Goal: Transaction & Acquisition: Book appointment/travel/reservation

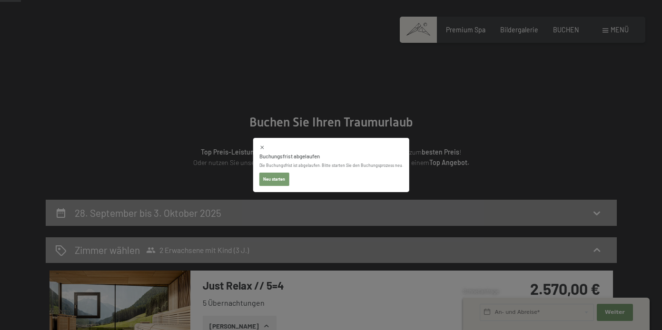
scroll to position [55, 0]
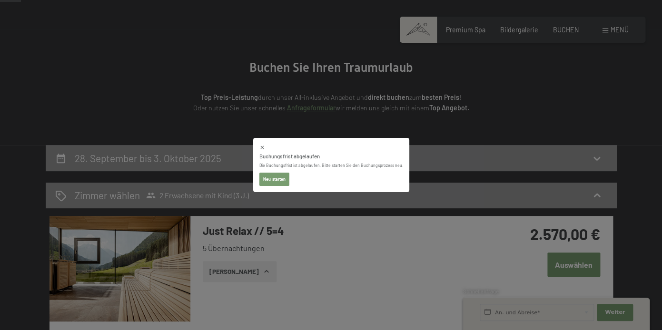
click at [272, 182] on button "Neu starten" at bounding box center [274, 179] width 30 height 13
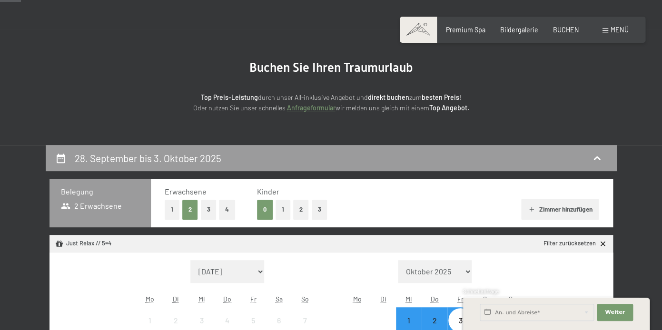
click at [280, 203] on button "1" at bounding box center [283, 210] width 15 height 20
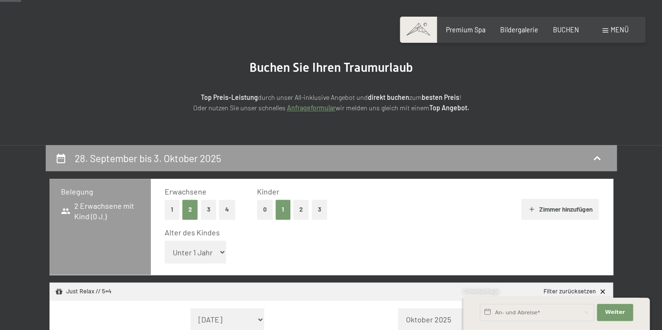
click at [165, 241] on select "Unter 1 Jahr 1 Jahr 2 Jahre 3 Jahre 4 Jahre 5 Jahre 6 Jahre 7 Jahre 8 Jahre 9 J…" at bounding box center [196, 252] width 62 height 23
select select "3"
click option "3 Jahre" at bounding box center [0, 0] width 0 height 0
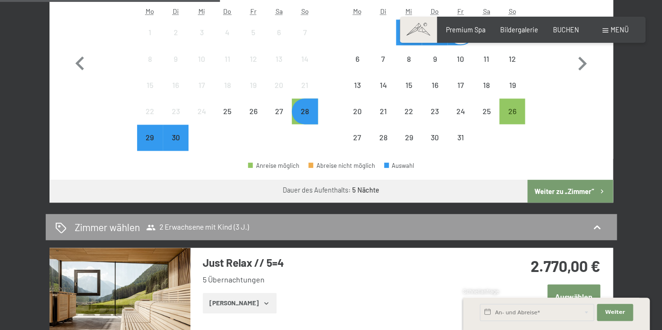
scroll to position [392, 0]
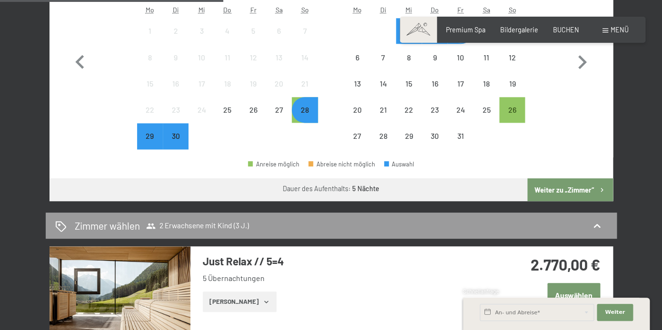
click at [554, 188] on button "Weiter zu „Zimmer“" at bounding box center [569, 190] width 85 height 23
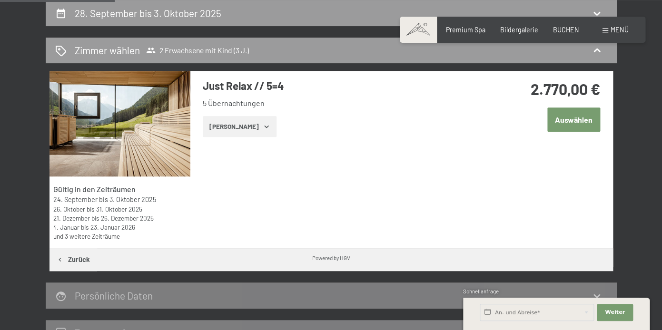
click at [237, 127] on button "Zeige Zimmer" at bounding box center [240, 126] width 74 height 21
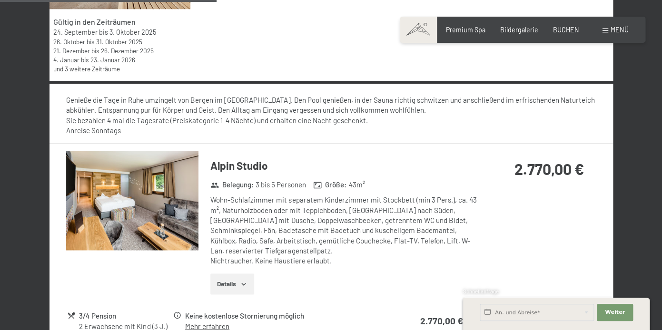
scroll to position [353, 0]
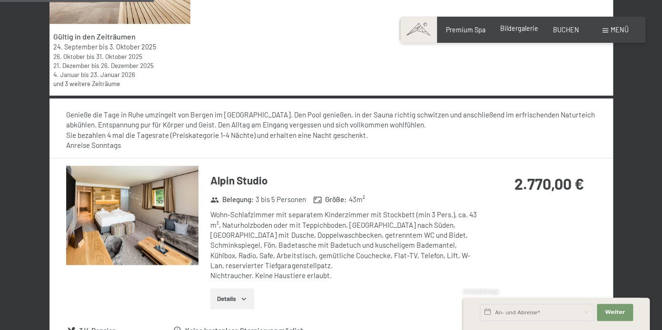
click at [509, 28] on span "Bildergalerie" at bounding box center [519, 28] width 38 height 8
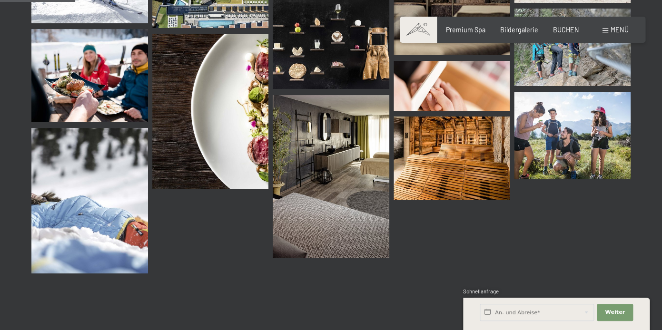
scroll to position [837, 0]
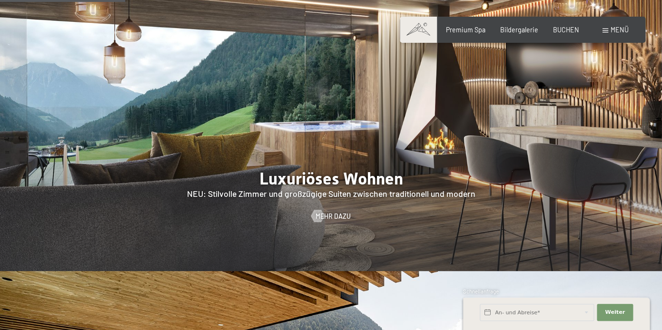
scroll to position [839, 0]
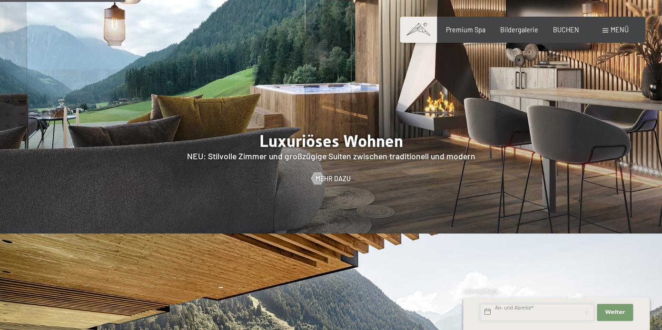
click at [527, 317] on input "text" at bounding box center [537, 312] width 114 height 17
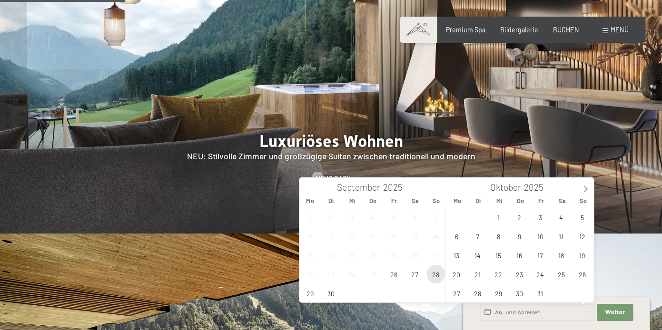
click at [441, 280] on span "28" at bounding box center [436, 274] width 19 height 19
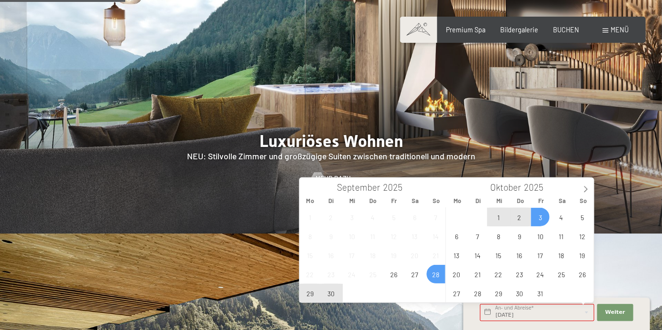
click at [537, 224] on span "3" at bounding box center [540, 217] width 19 height 19
type input "So. 28.09.2025 - Fr. 03.10.2025"
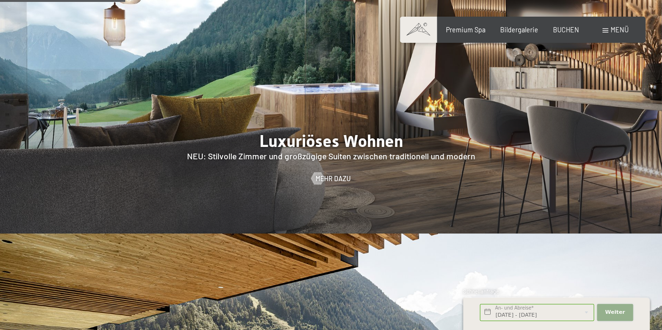
click at [613, 311] on span "Weiter" at bounding box center [615, 313] width 20 height 8
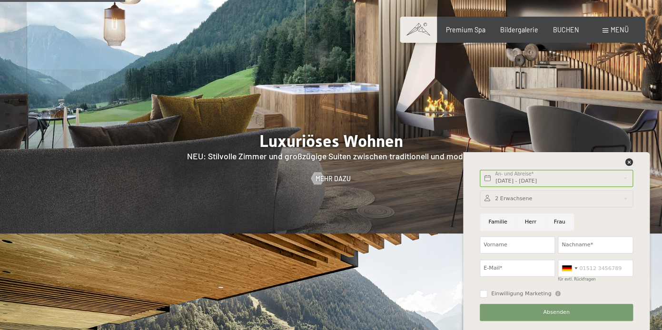
click at [629, 162] on icon at bounding box center [630, 163] width 8 height 8
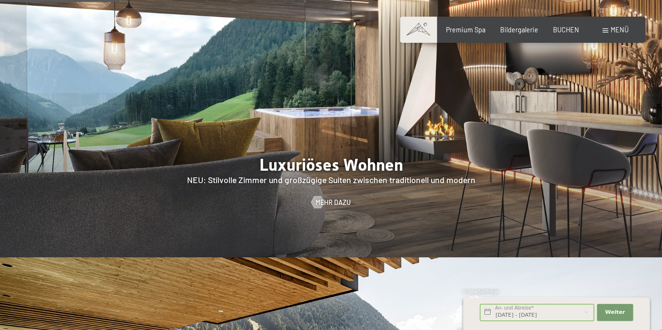
scroll to position [796, 0]
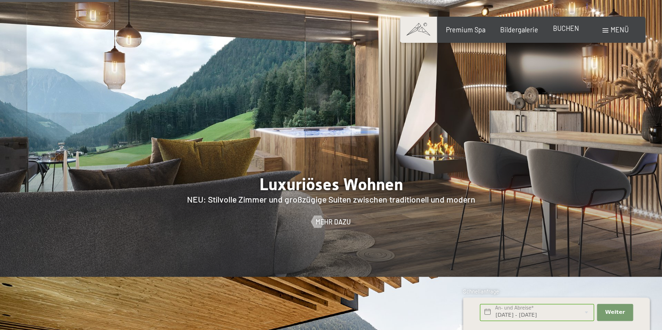
click at [568, 32] on span "BUCHEN" at bounding box center [566, 28] width 26 height 8
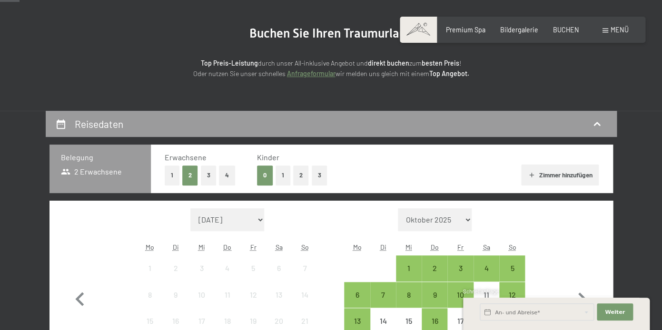
scroll to position [105, 0]
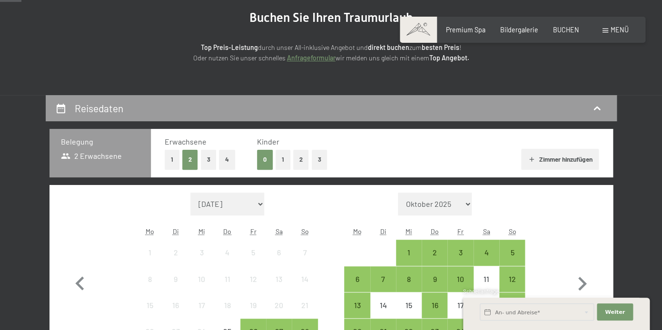
click at [283, 167] on button "1" at bounding box center [283, 160] width 15 height 20
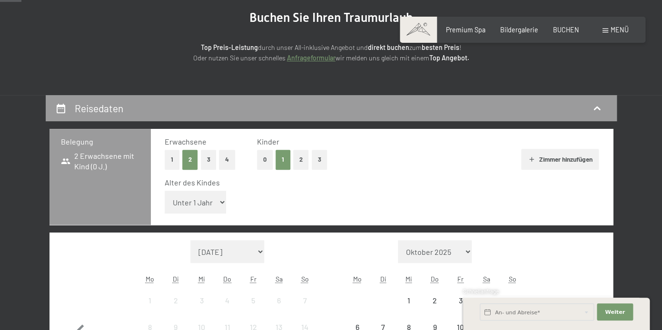
click at [165, 191] on select "Unter 1 Jahr 1 Jahr 2 Jahre 3 Jahre 4 Jahre 5 Jahre 6 Jahre 7 Jahre 8 Jahre 9 J…" at bounding box center [196, 202] width 62 height 23
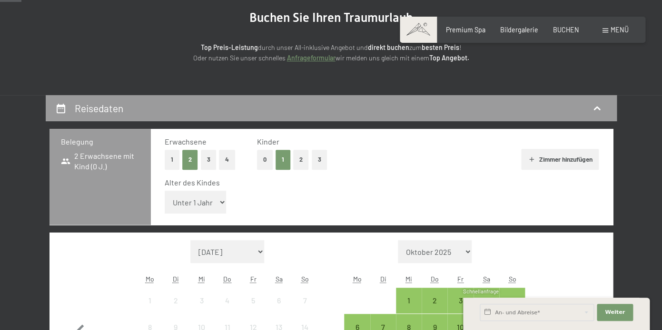
select select "3"
click option "3 Jahre" at bounding box center [0, 0] width 0 height 0
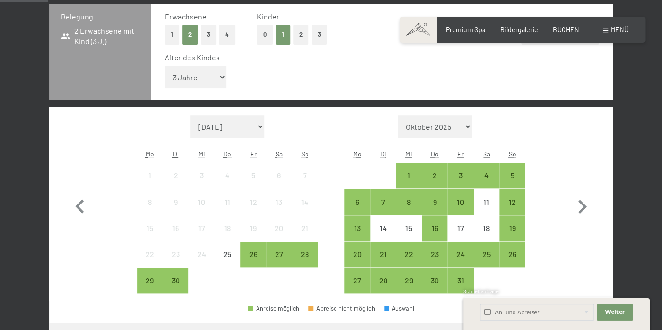
scroll to position [245, 0]
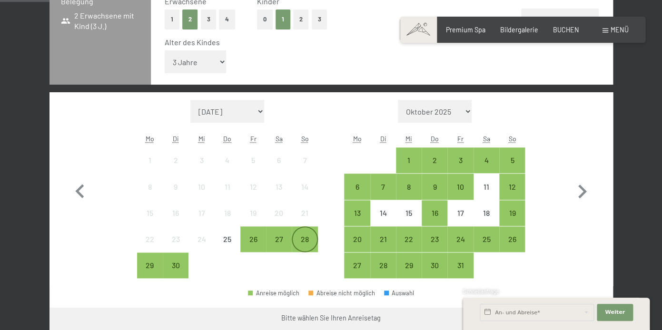
click at [302, 245] on div "28" at bounding box center [305, 248] width 24 height 24
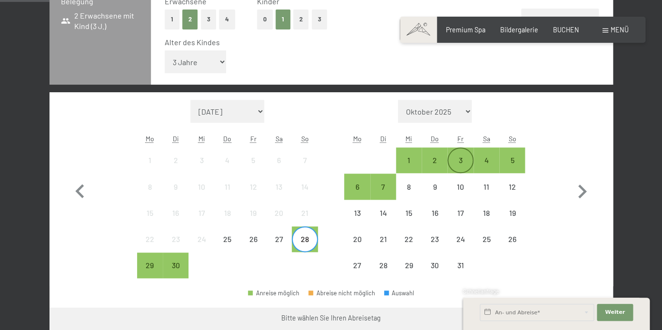
click at [460, 158] on div "3" at bounding box center [460, 169] width 24 height 24
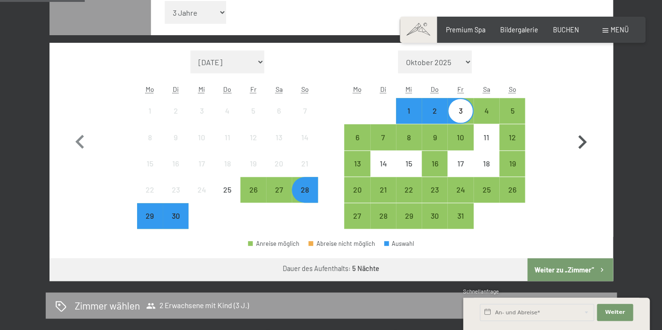
scroll to position [300, 0]
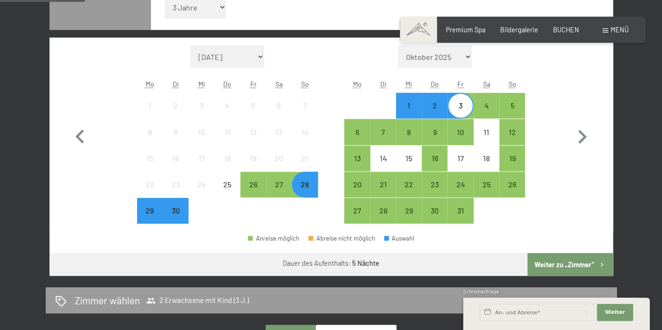
click at [565, 267] on button "Weiter zu „Zimmer“" at bounding box center [569, 264] width 85 height 23
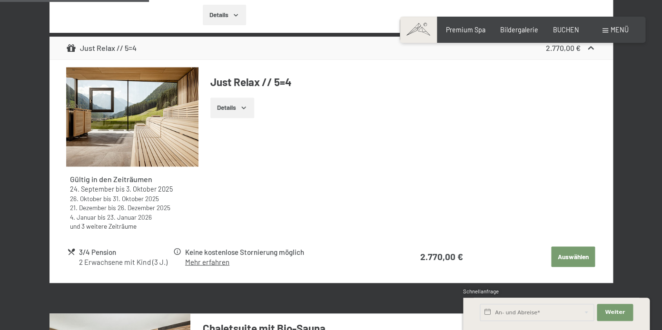
scroll to position [417, 0]
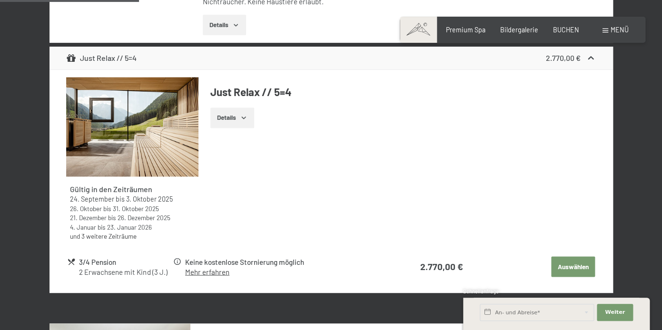
click at [186, 125] on img at bounding box center [132, 126] width 132 height 99
click at [246, 108] on button "Details" at bounding box center [231, 118] width 43 height 21
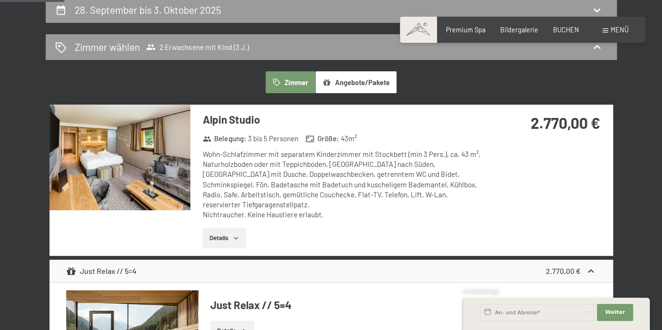
scroll to position [208, 0]
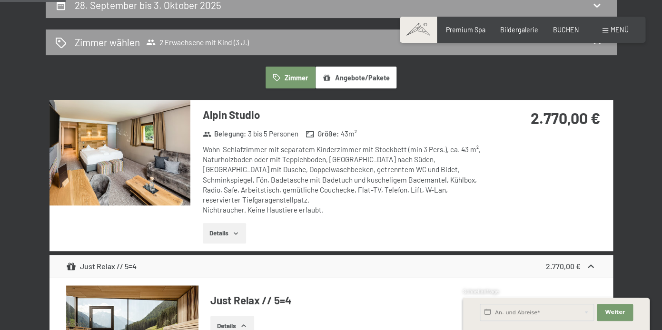
click at [225, 224] on button "Details" at bounding box center [224, 233] width 43 height 21
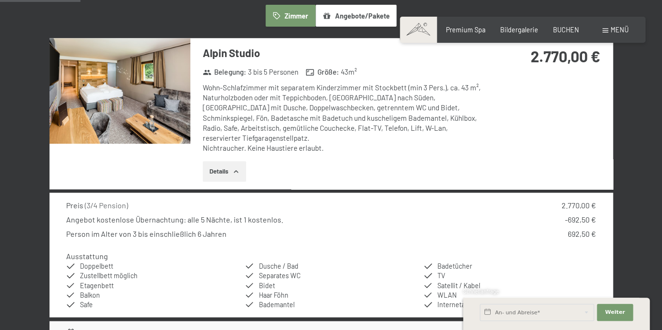
scroll to position [269, 0]
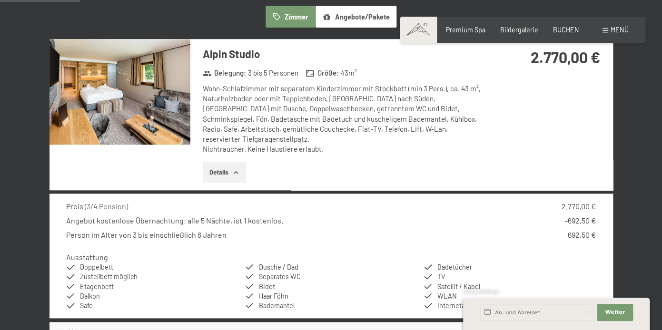
click at [156, 113] on img at bounding box center [120, 92] width 141 height 106
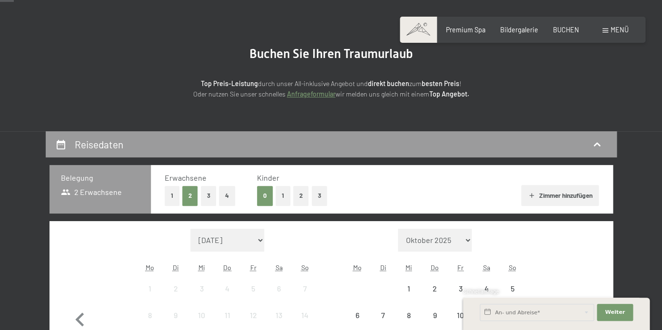
scroll to position [69, 0]
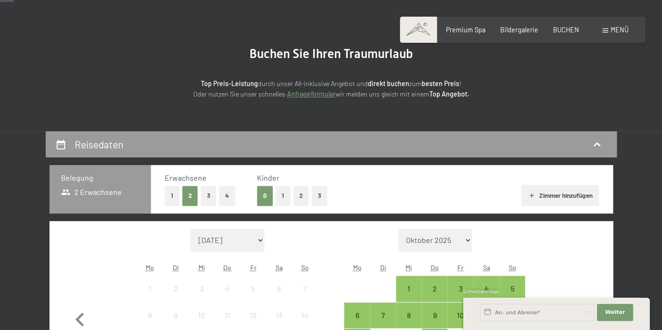
click at [280, 198] on button "1" at bounding box center [283, 196] width 15 height 20
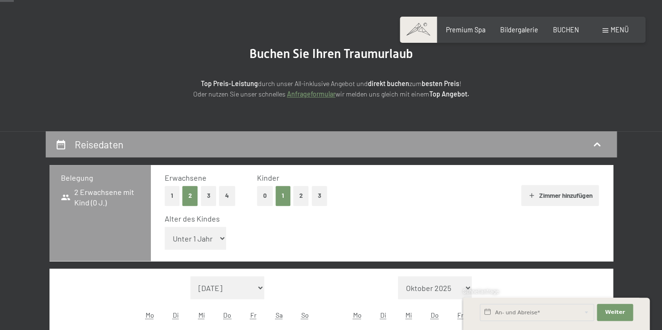
click at [165, 227] on select "Unter 1 Jahr 1 Jahr 2 Jahre 3 Jahre 4 Jahre 5 Jahre 6 Jahre 7 Jahre 8 Jahre 9 J…" at bounding box center [196, 238] width 62 height 23
click option "4 Jahre" at bounding box center [0, 0] width 0 height 0
click at [187, 64] on div "Top Preis-Leistung durch unser All-inklusive Angebot und direkt buchen zum best…" at bounding box center [331, 81] width 419 height 38
click at [165, 227] on select "Unter 1 Jahr 1 Jahr 2 Jahre 3 Jahre 4 Jahre 5 Jahre 6 Jahre 7 Jahre 8 Jahre 9 J…" at bounding box center [196, 238] width 62 height 23
select select "3"
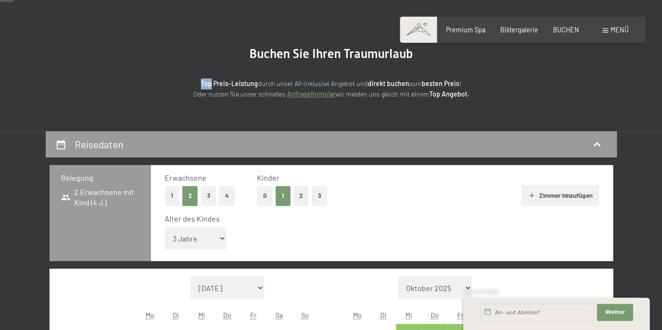
click option "3 Jahre" at bounding box center [0, 0] width 0 height 0
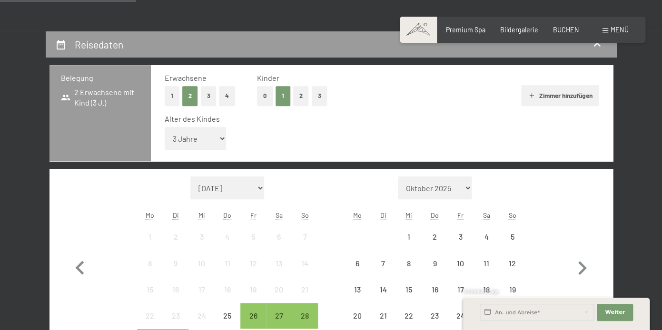
scroll to position [267, 0]
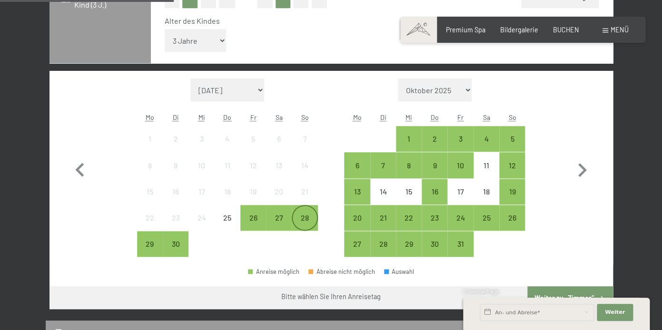
click at [300, 226] on div "28" at bounding box center [305, 226] width 24 height 24
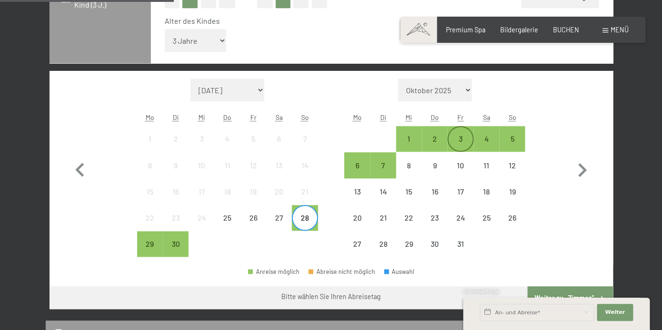
click at [465, 141] on div "3" at bounding box center [460, 147] width 24 height 24
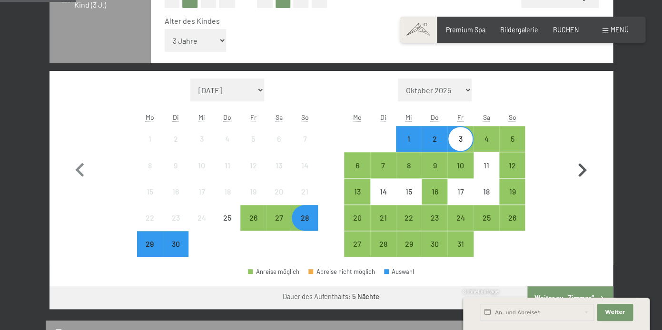
scroll to position [284, 0]
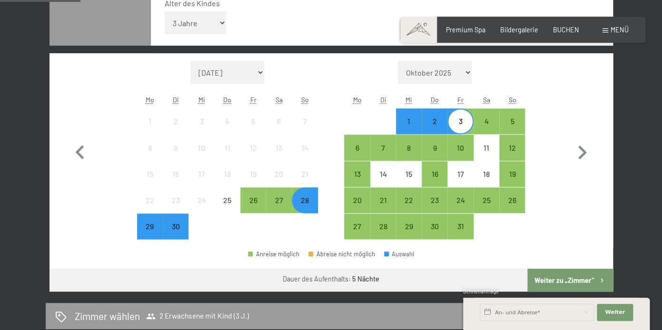
click at [571, 284] on button "Weiter zu „Zimmer“" at bounding box center [569, 280] width 85 height 23
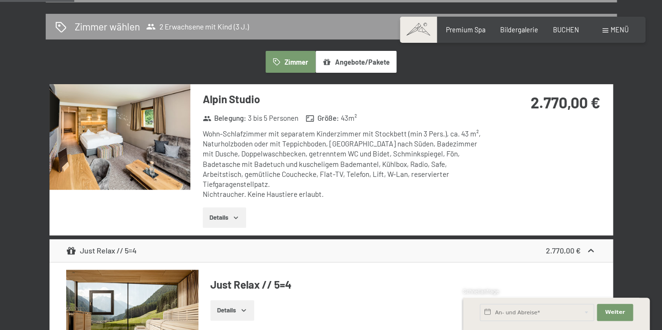
scroll to position [224, 0]
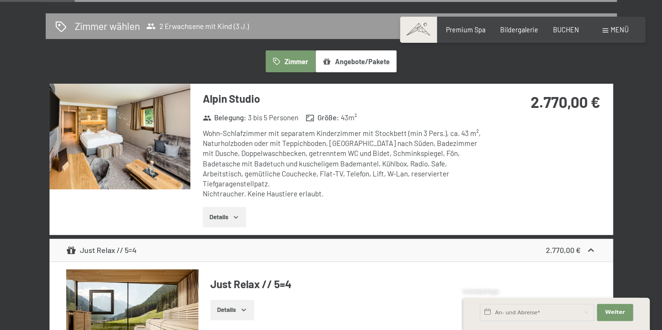
click at [164, 166] on img at bounding box center [120, 137] width 141 height 106
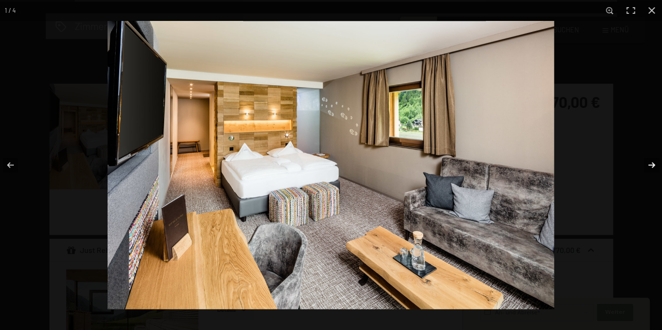
click at [645, 169] on button "button" at bounding box center [645, 165] width 33 height 48
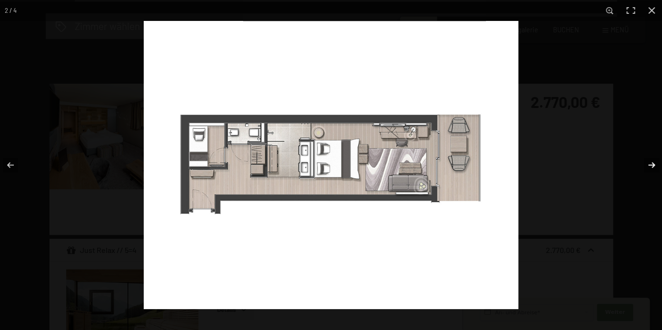
click at [645, 170] on button "button" at bounding box center [645, 165] width 33 height 48
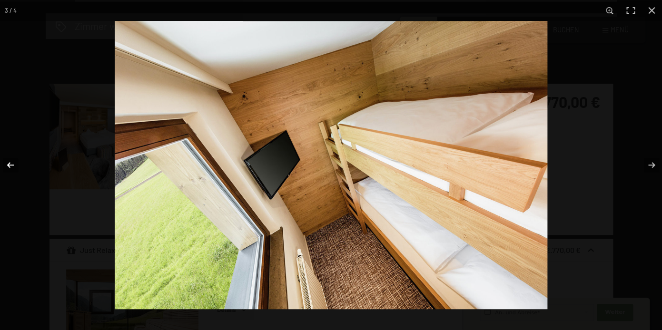
click at [15, 166] on button "button" at bounding box center [16, 165] width 33 height 48
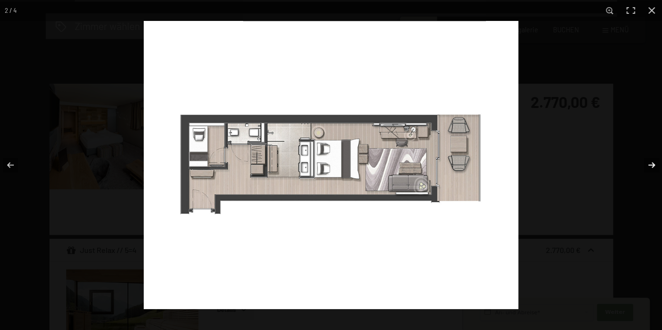
click at [651, 166] on button "button" at bounding box center [645, 165] width 33 height 48
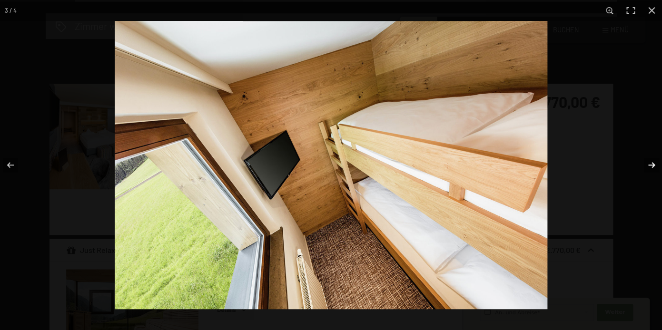
click at [651, 166] on button "button" at bounding box center [645, 165] width 33 height 48
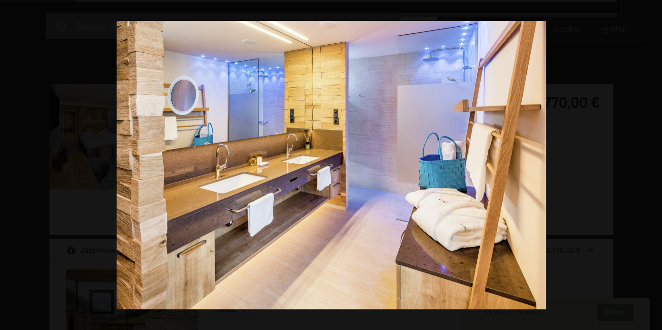
click at [651, 166] on button "button" at bounding box center [645, 165] width 33 height 48
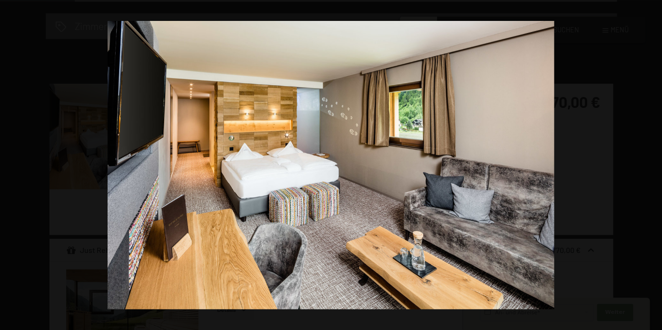
click at [651, 166] on button "button" at bounding box center [645, 165] width 33 height 48
